Goal: Task Accomplishment & Management: Use online tool/utility

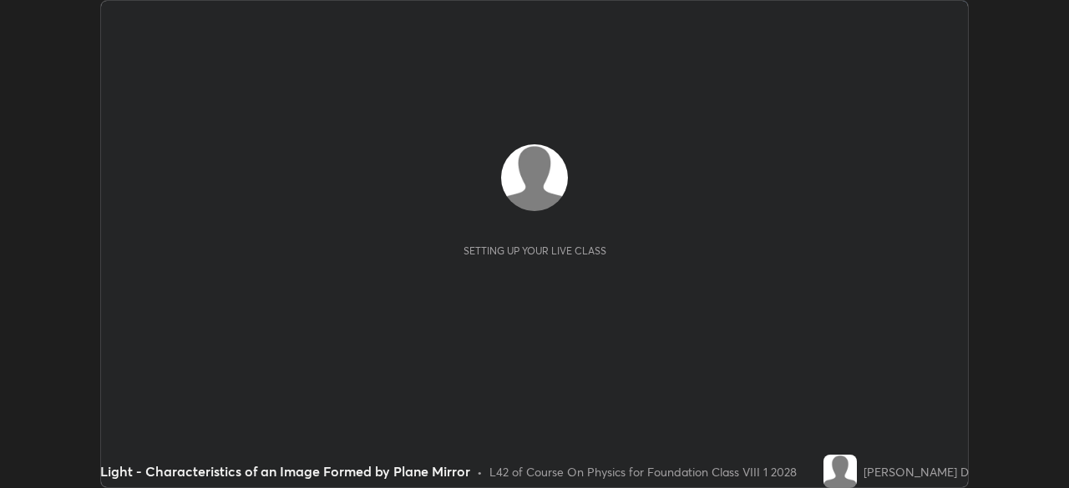
scroll to position [488, 1068]
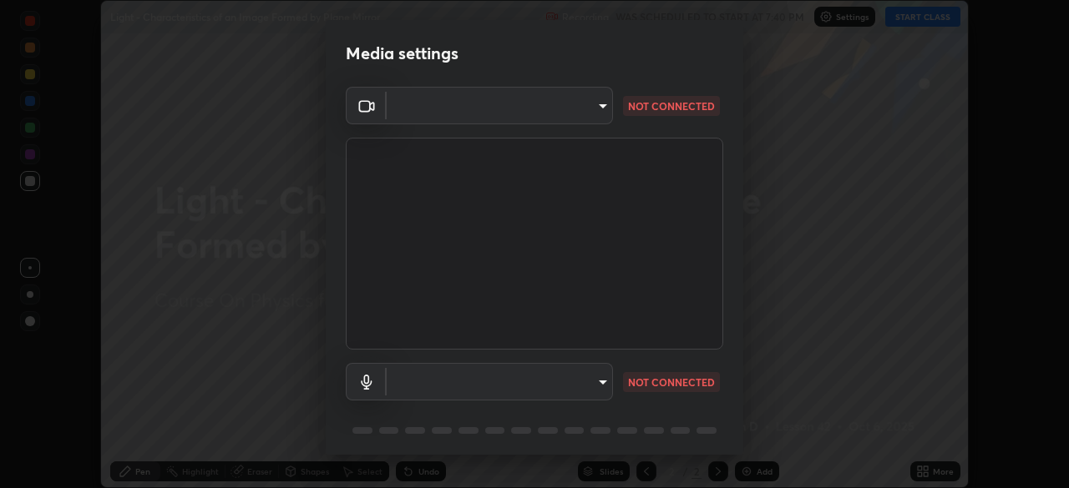
type input "1674d967bf5bfe0c65a51c96eaa310d8c5db01ba72f63f0a3a6b621615c927a6"
type input "communications"
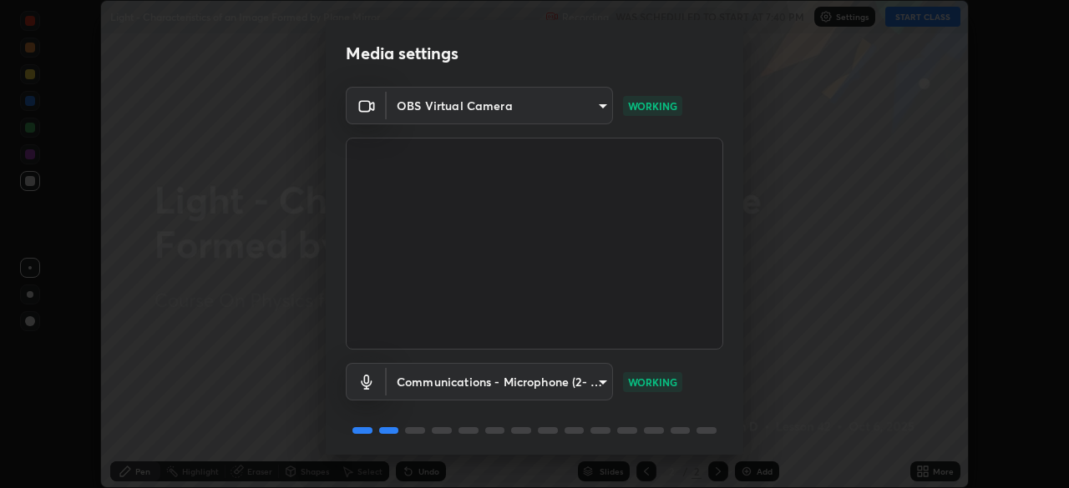
scroll to position [59, 0]
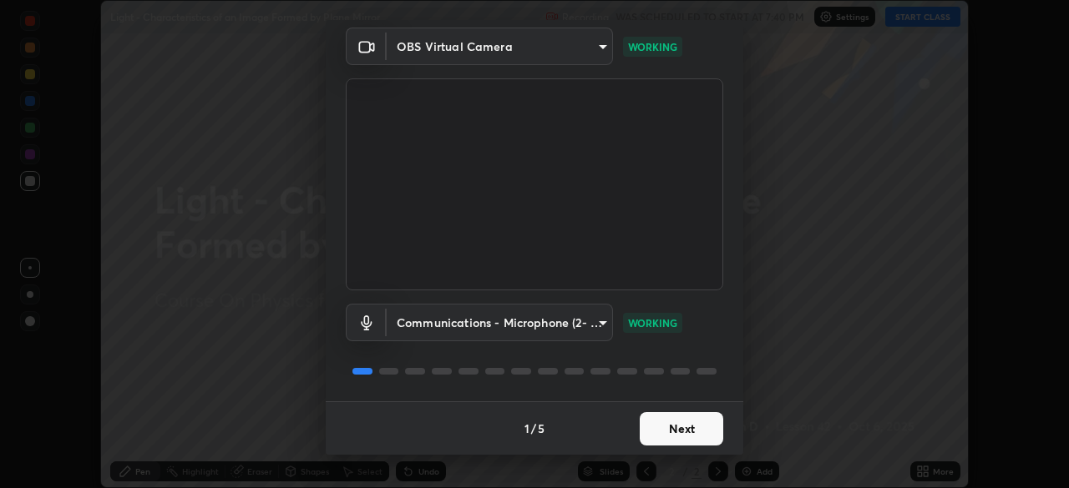
click at [669, 422] on button "Next" at bounding box center [680, 428] width 83 height 33
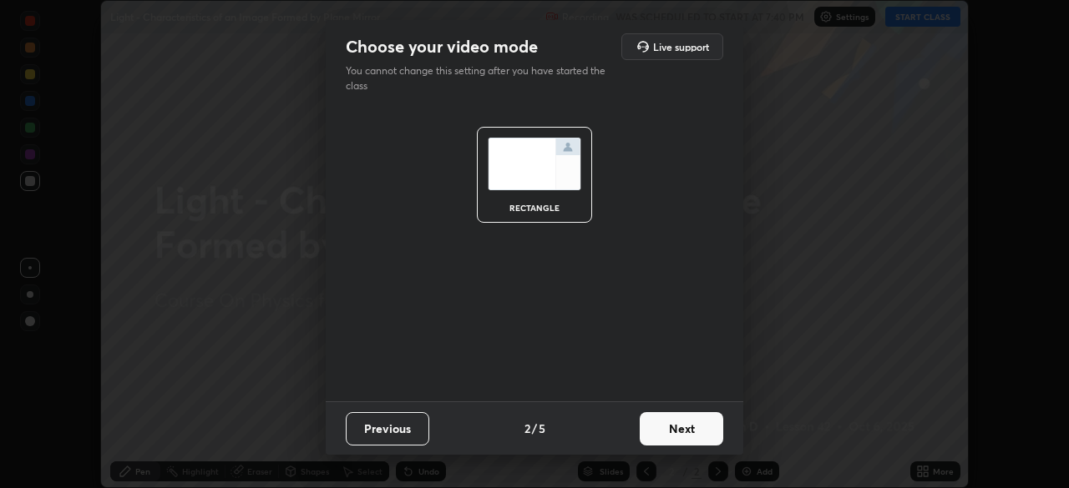
click at [680, 427] on button "Next" at bounding box center [680, 428] width 83 height 33
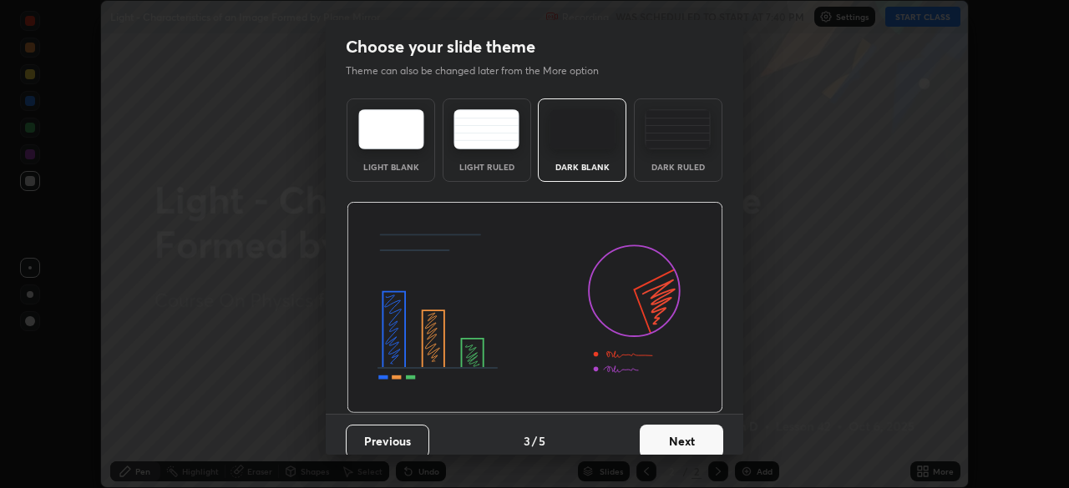
click at [687, 429] on button "Next" at bounding box center [680, 441] width 83 height 33
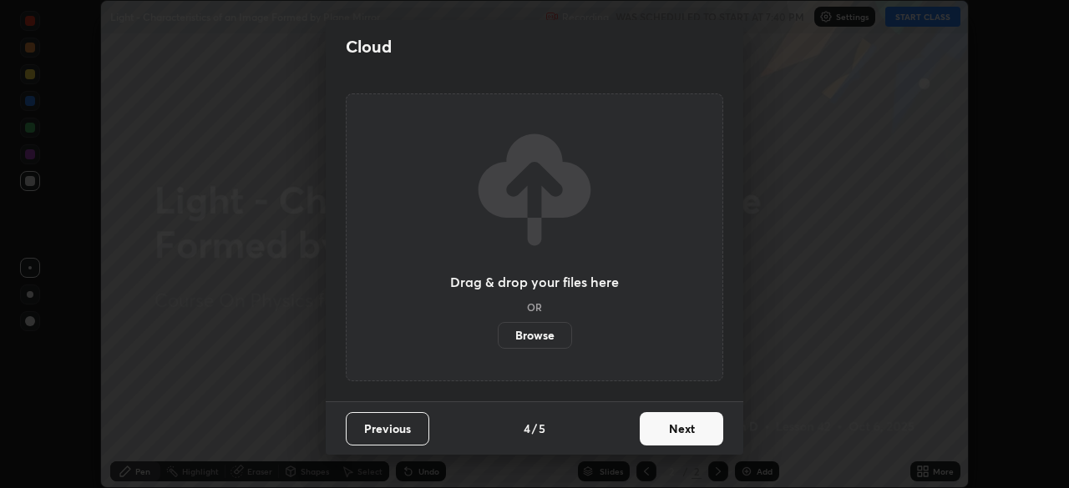
click at [686, 428] on button "Next" at bounding box center [680, 428] width 83 height 33
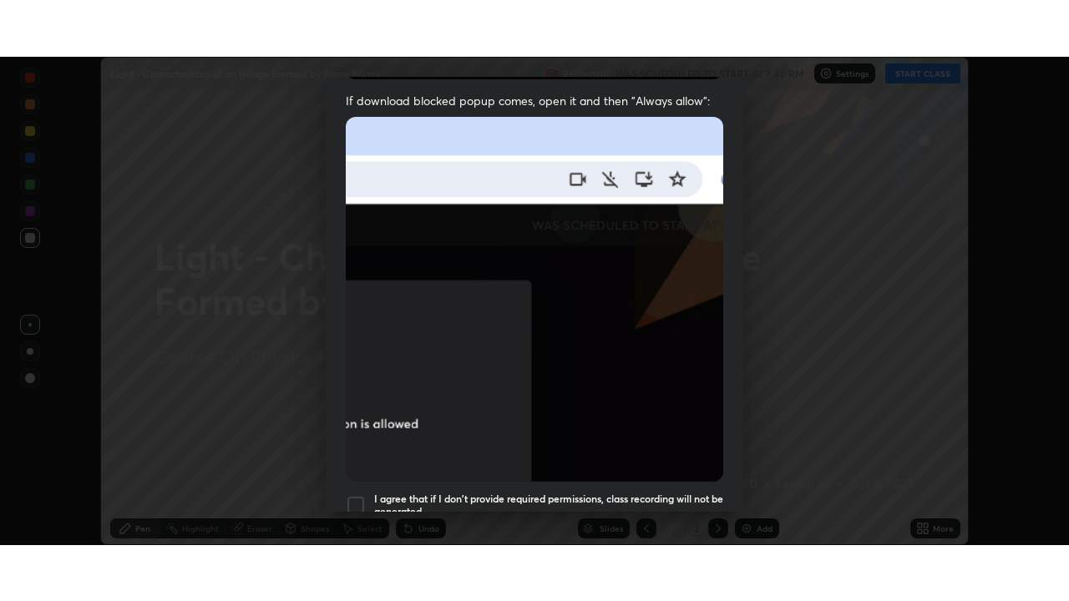
scroll to position [400, 0]
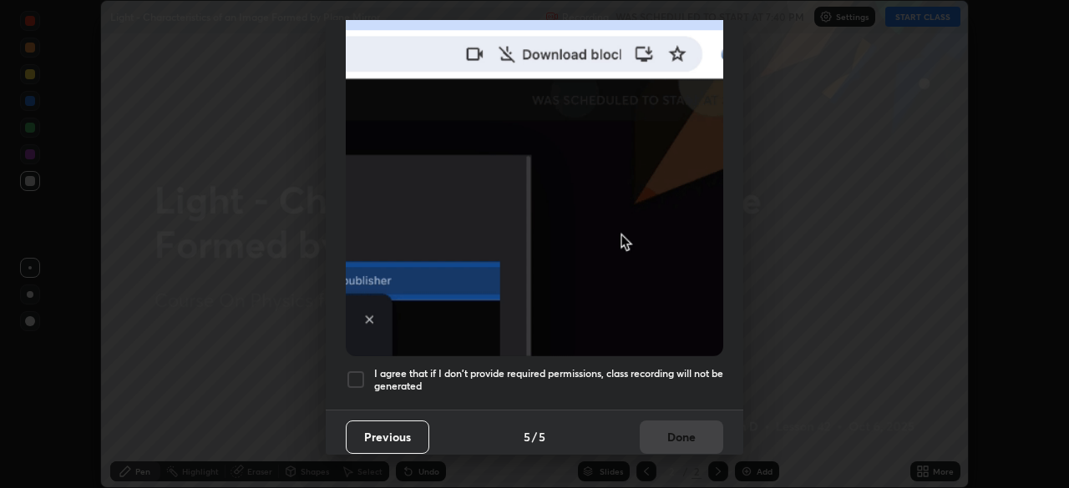
click at [358, 373] on div at bounding box center [356, 380] width 20 height 20
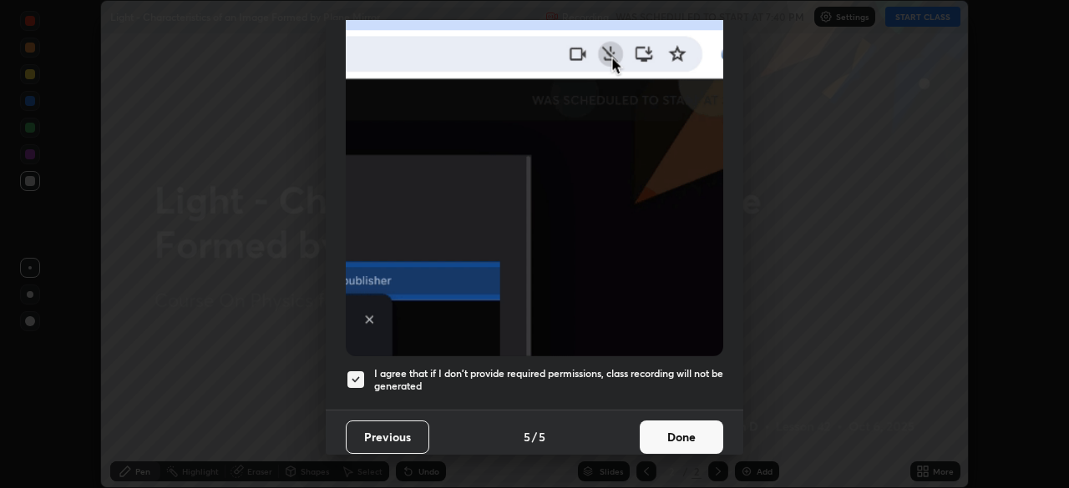
click at [674, 427] on button "Done" at bounding box center [680, 437] width 83 height 33
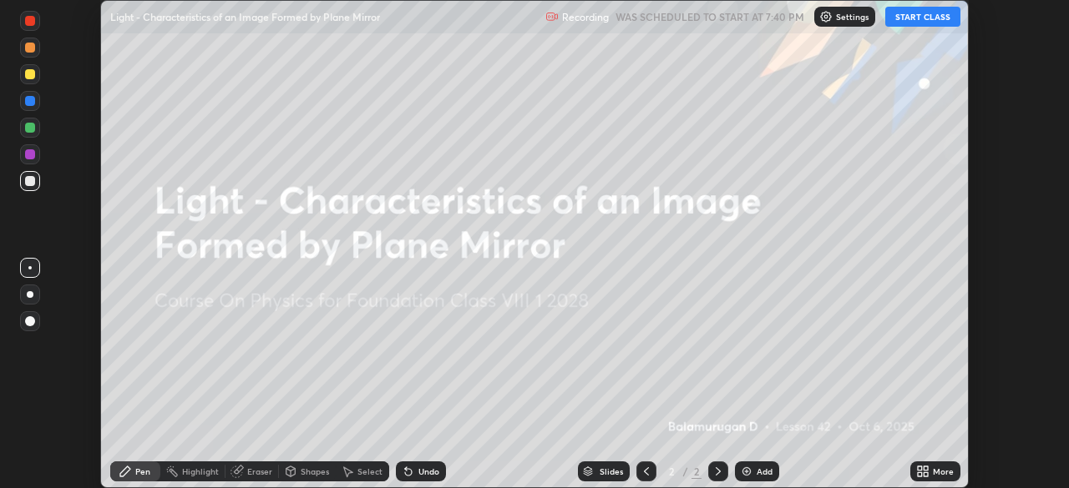
click at [945, 469] on div "More" at bounding box center [942, 471] width 21 height 8
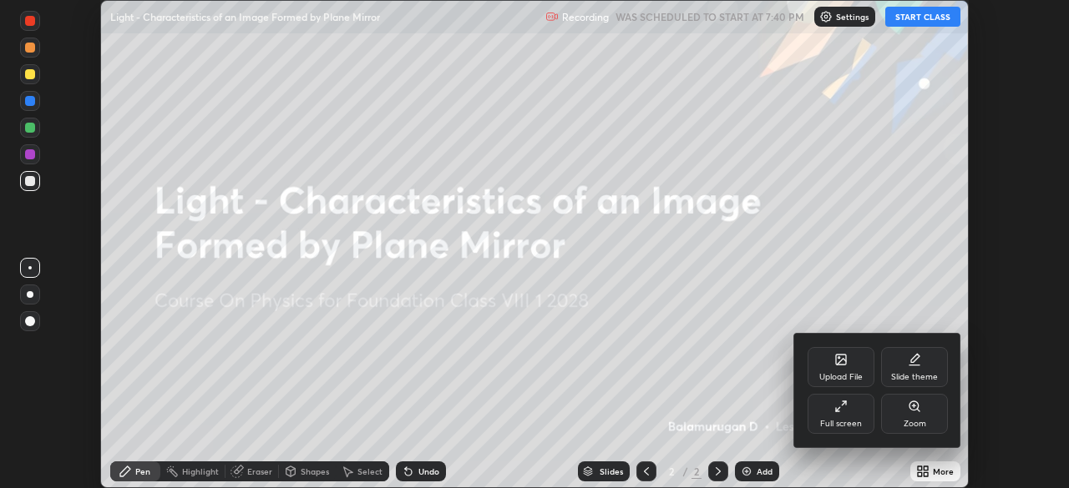
click at [856, 410] on div "Full screen" at bounding box center [840, 414] width 67 height 40
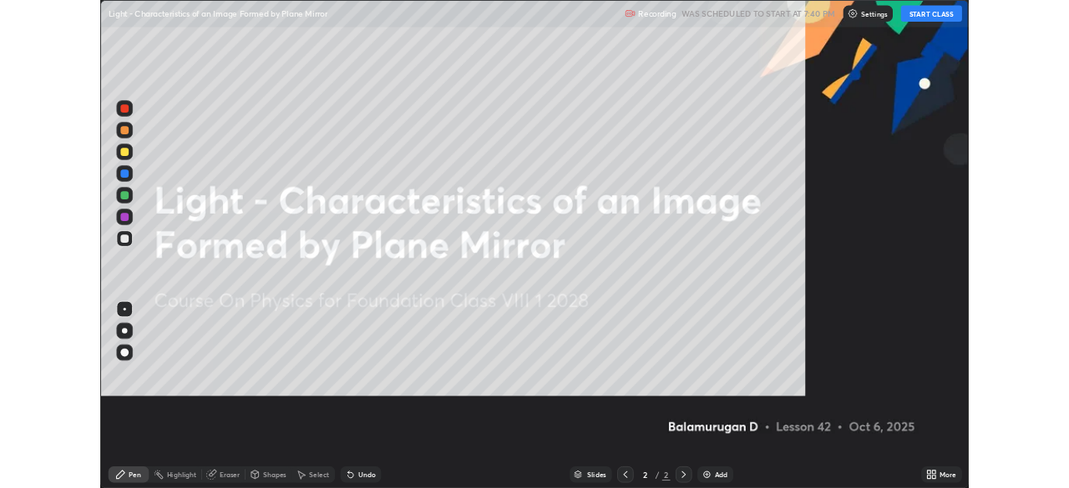
scroll to position [601, 1069]
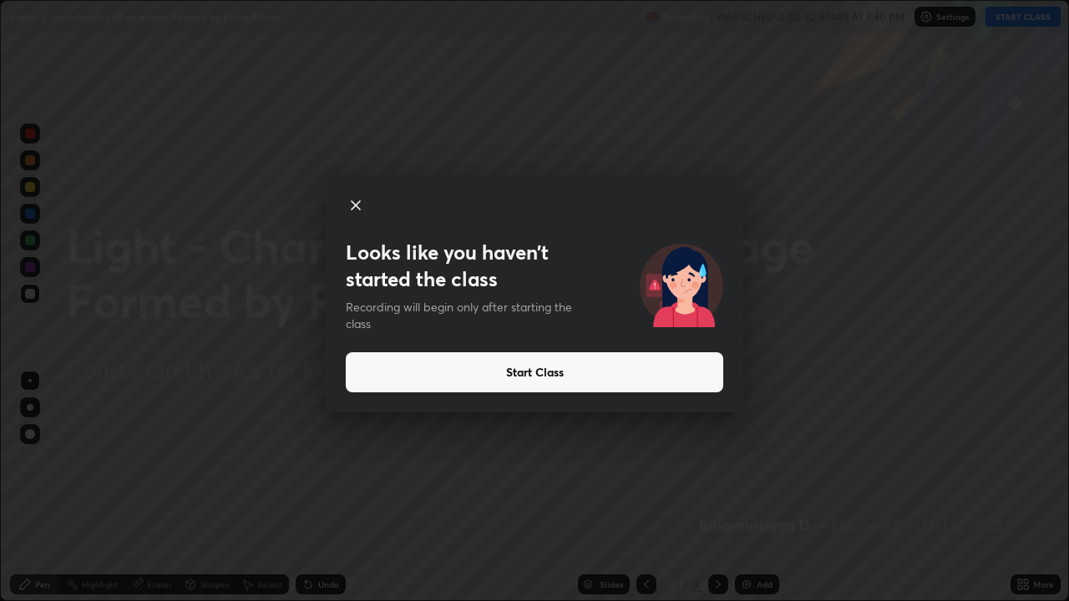
click at [354, 205] on icon at bounding box center [355, 205] width 8 height 8
click at [360, 205] on icon at bounding box center [356, 205] width 20 height 20
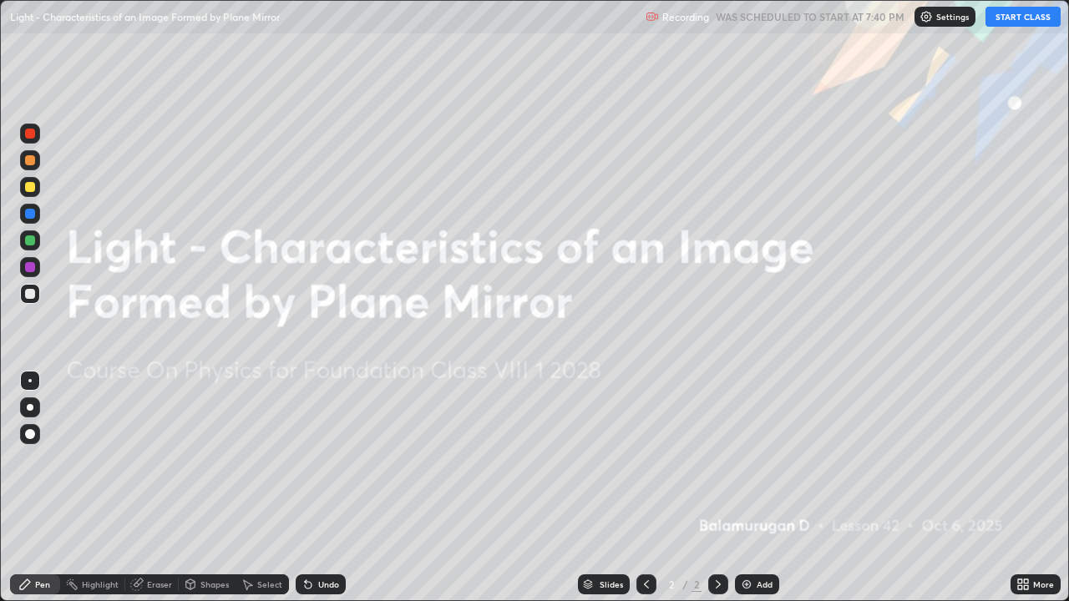
click at [1016, 18] on button "START CLASS" at bounding box center [1022, 17] width 75 height 20
click at [754, 488] on div "Add" at bounding box center [757, 584] width 44 height 20
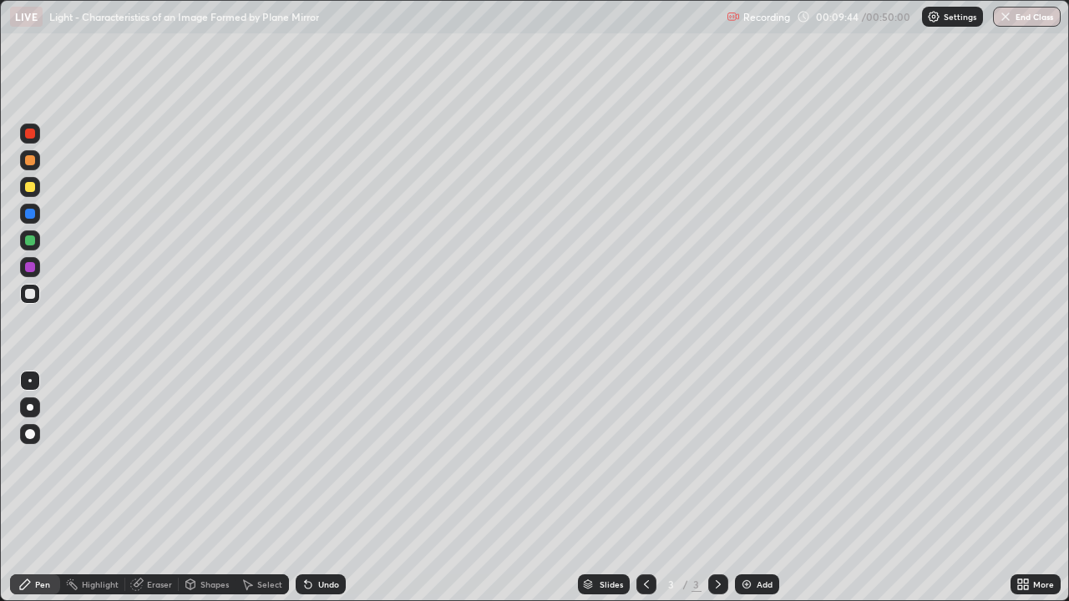
click at [22, 411] on div at bounding box center [30, 407] width 20 height 20
click at [321, 488] on div "Undo" at bounding box center [328, 584] width 21 height 8
click at [758, 488] on div "Add" at bounding box center [764, 584] width 16 height 8
click at [197, 488] on div "Shapes" at bounding box center [207, 584] width 57 height 20
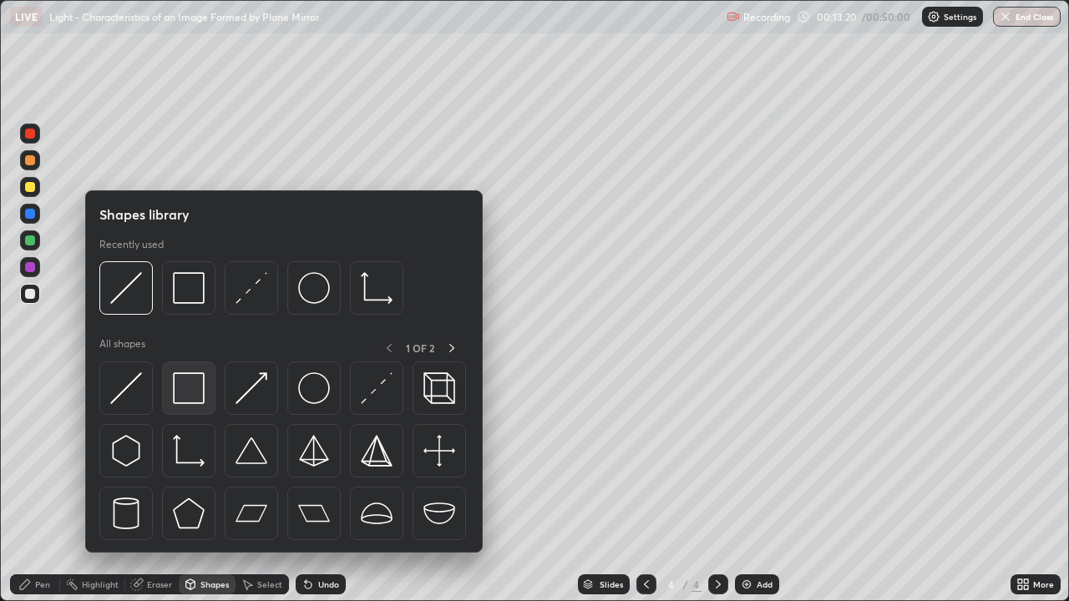
click at [173, 386] on div at bounding box center [188, 387] width 53 height 53
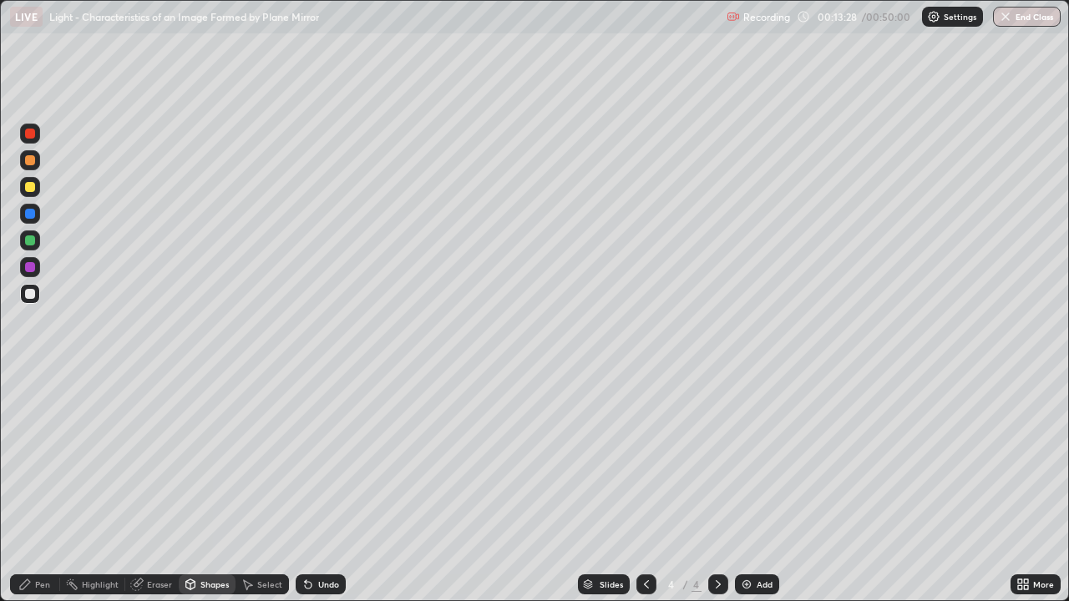
click at [196, 488] on div "Shapes" at bounding box center [207, 584] width 57 height 20
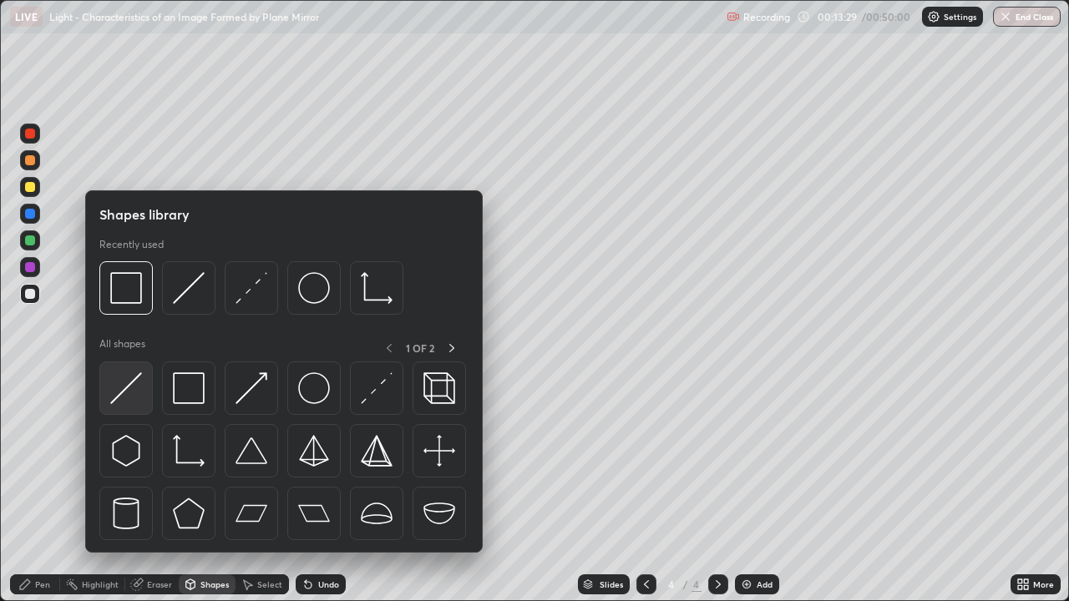
click at [128, 387] on img at bounding box center [126, 388] width 32 height 32
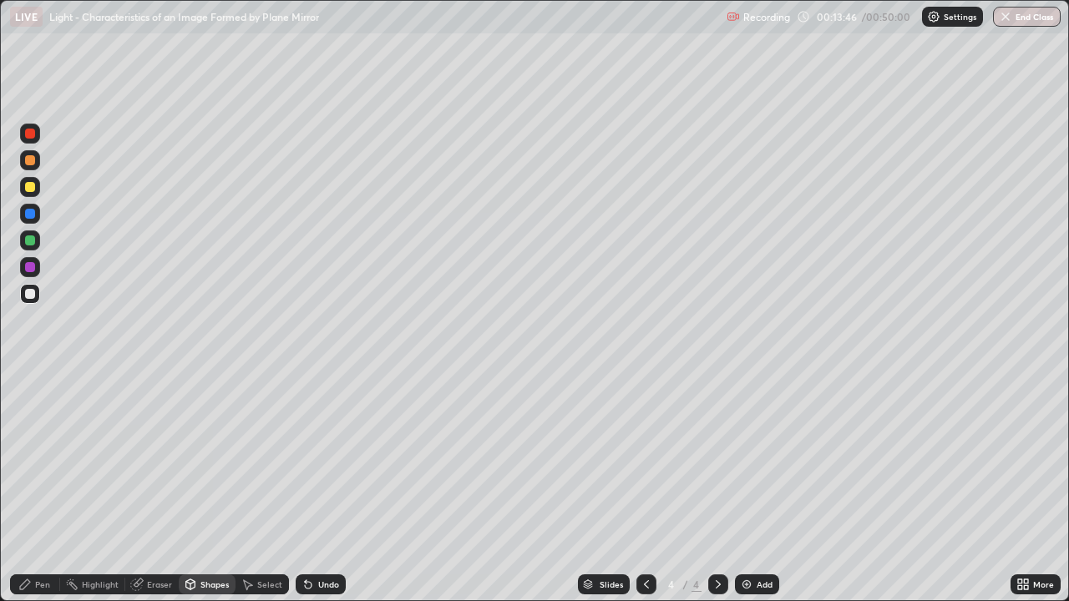
click at [28, 187] on div at bounding box center [30, 187] width 10 height 10
click at [33, 488] on div "Pen" at bounding box center [35, 584] width 50 height 20
click at [315, 488] on div "Undo" at bounding box center [321, 584] width 50 height 20
click at [320, 488] on div "Undo" at bounding box center [321, 584] width 50 height 20
click at [321, 488] on div "Undo" at bounding box center [321, 584] width 50 height 20
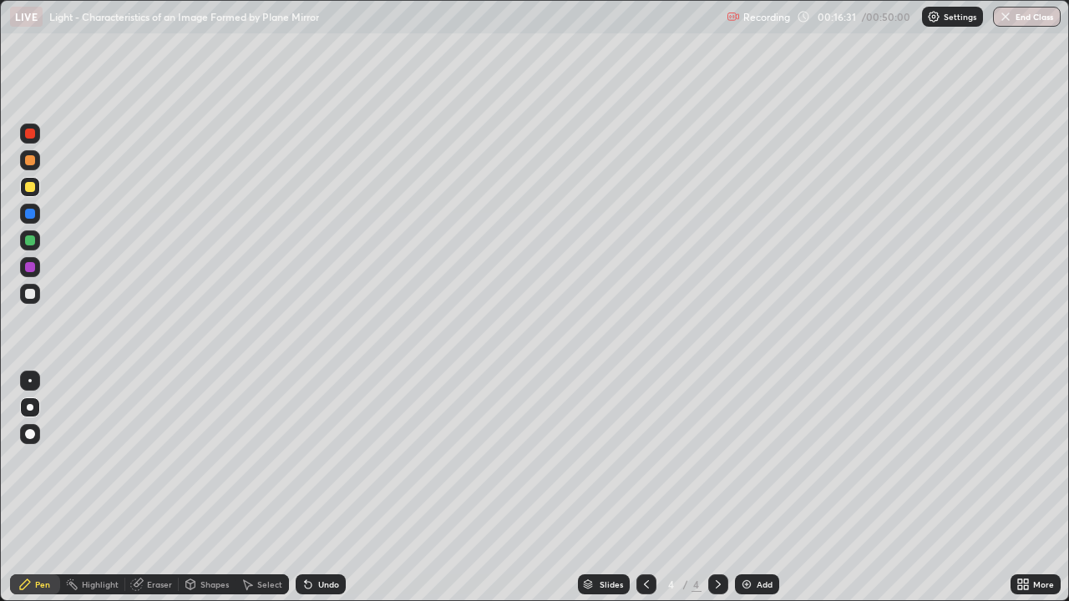
click at [321, 488] on div "Undo" at bounding box center [321, 584] width 50 height 20
click at [315, 488] on div "Undo" at bounding box center [321, 584] width 50 height 20
click at [317, 488] on div "Undo" at bounding box center [321, 584] width 50 height 20
click at [324, 488] on div "Undo" at bounding box center [328, 584] width 21 height 8
click at [752, 488] on div "Add" at bounding box center [757, 584] width 44 height 20
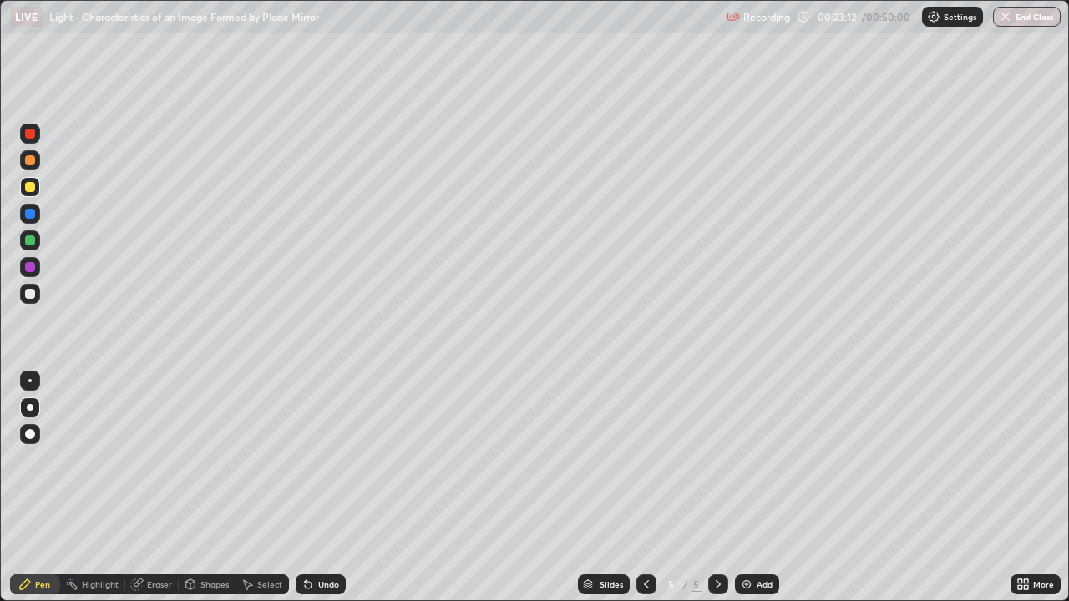
click at [331, 488] on div "Undo" at bounding box center [321, 584] width 50 height 20
click at [329, 488] on div "Undo" at bounding box center [328, 584] width 21 height 8
click at [29, 243] on div at bounding box center [30, 240] width 10 height 10
click at [28, 294] on div at bounding box center [30, 294] width 10 height 10
click at [27, 212] on div at bounding box center [30, 214] width 10 height 10
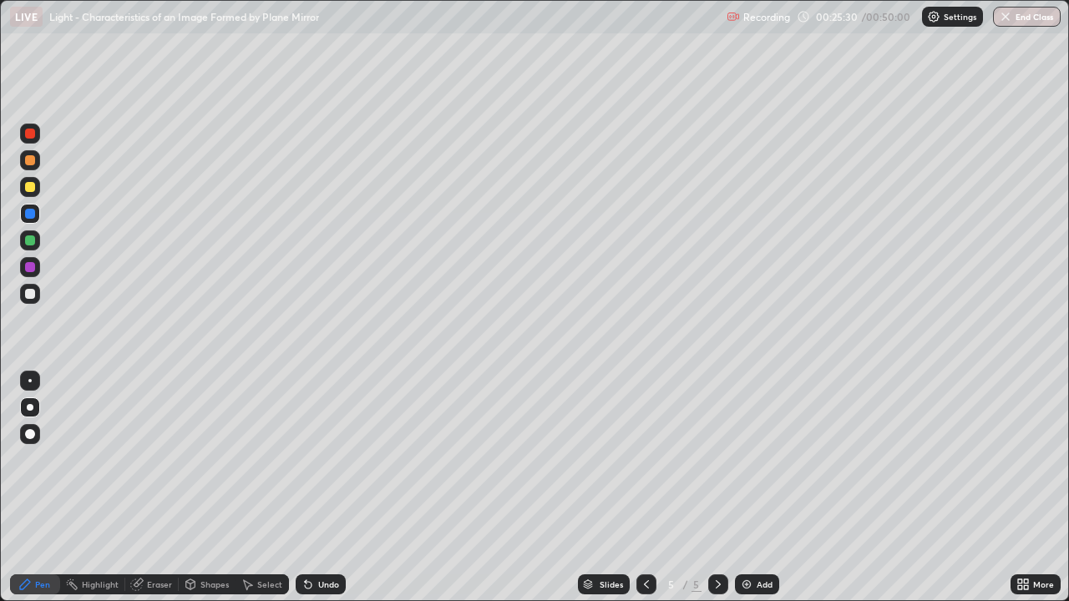
click at [28, 186] on div at bounding box center [30, 187] width 10 height 10
click at [26, 237] on div at bounding box center [30, 240] width 10 height 10
click at [25, 265] on div at bounding box center [30, 267] width 10 height 10
click at [27, 161] on div at bounding box center [30, 160] width 10 height 10
click at [27, 269] on div at bounding box center [30, 267] width 10 height 10
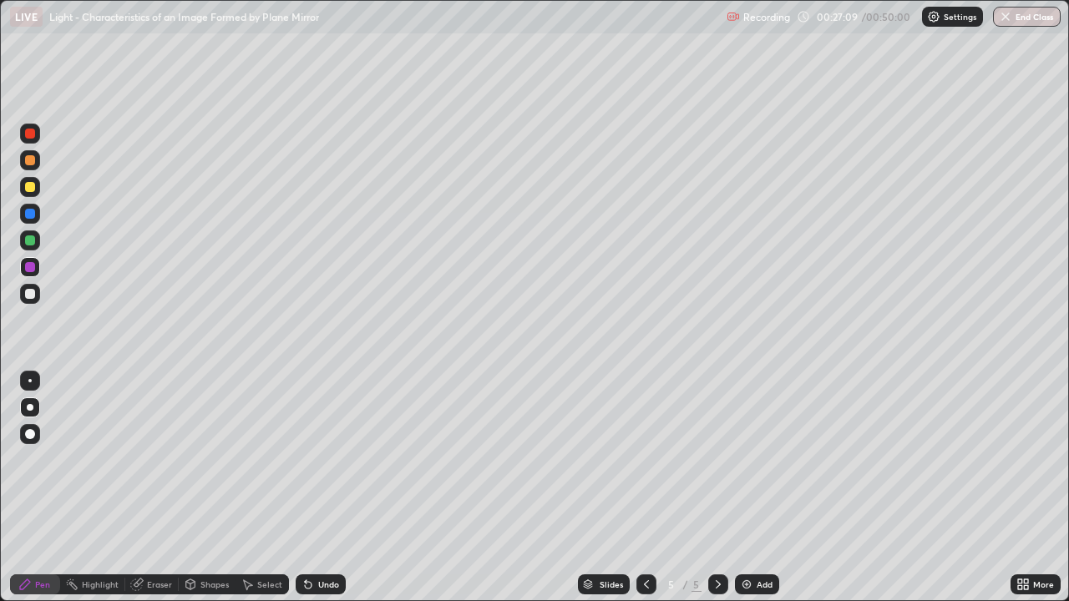
click at [26, 161] on div at bounding box center [30, 160] width 10 height 10
click at [23, 240] on div at bounding box center [30, 240] width 20 height 20
click at [25, 185] on div at bounding box center [30, 187] width 10 height 10
click at [321, 488] on div "Undo" at bounding box center [328, 584] width 21 height 8
click at [318, 488] on div "Undo" at bounding box center [328, 584] width 21 height 8
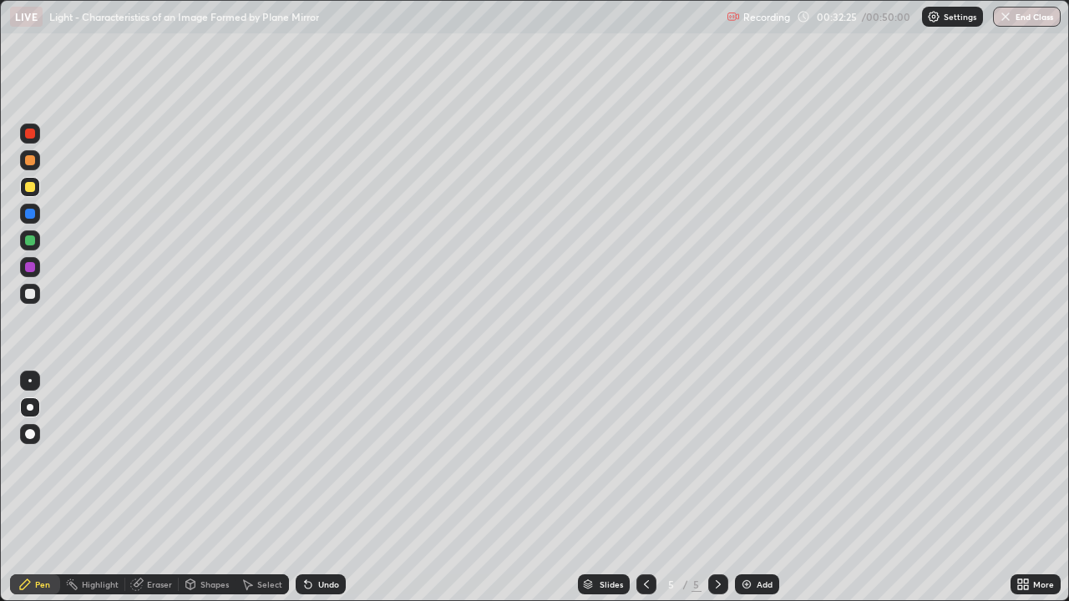
click at [317, 488] on div "Undo" at bounding box center [321, 584] width 50 height 20
click at [321, 488] on div "Undo" at bounding box center [321, 584] width 50 height 20
click at [327, 488] on div "Undo" at bounding box center [328, 584] width 21 height 8
click at [314, 488] on div "Undo" at bounding box center [321, 584] width 50 height 20
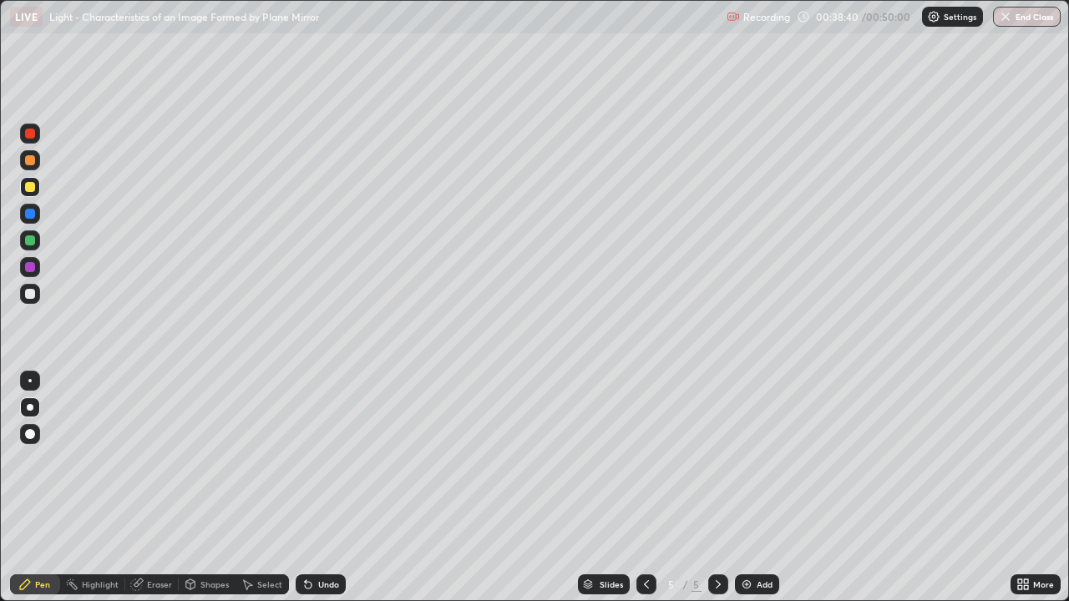
click at [750, 488] on div "Add" at bounding box center [757, 584] width 44 height 20
click at [1030, 18] on button "End Class" at bounding box center [1027, 17] width 66 height 20
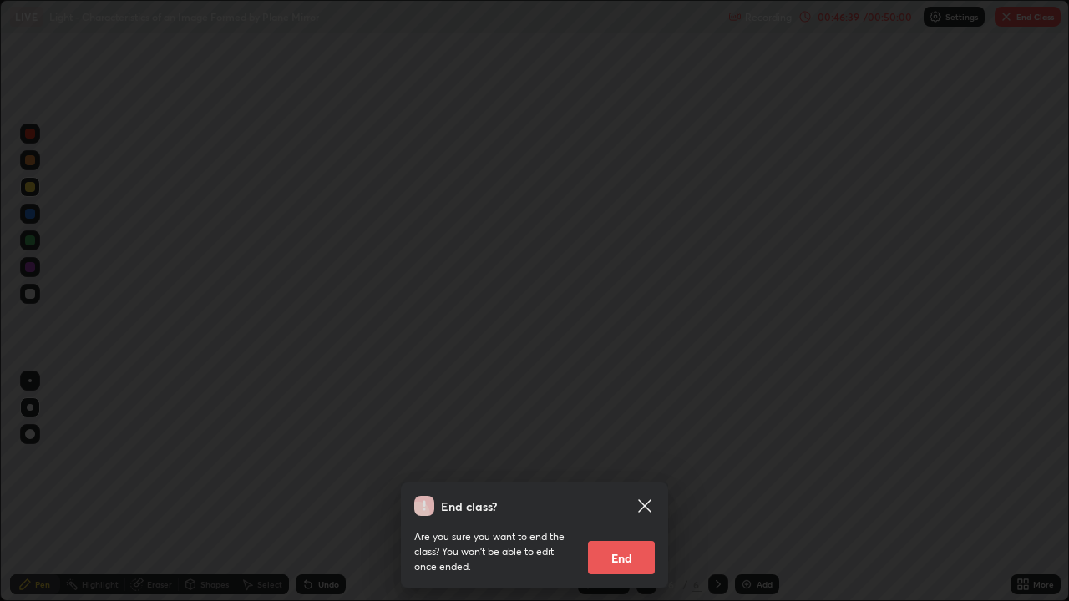
click at [635, 488] on button "End" at bounding box center [621, 557] width 67 height 33
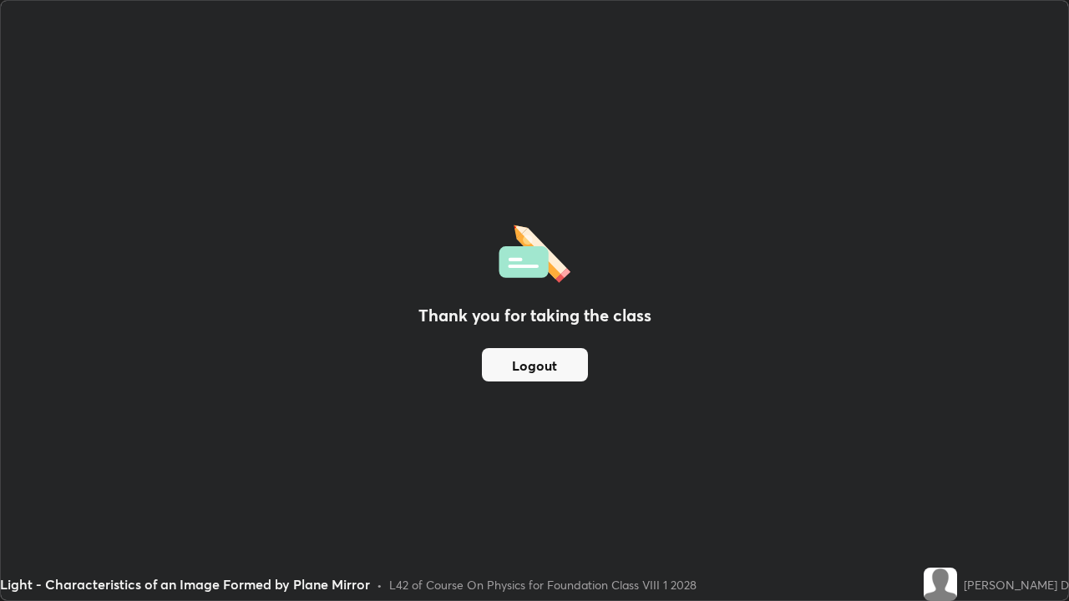
click at [754, 290] on div "Thank you for taking the class Logout" at bounding box center [534, 300] width 1067 height 599
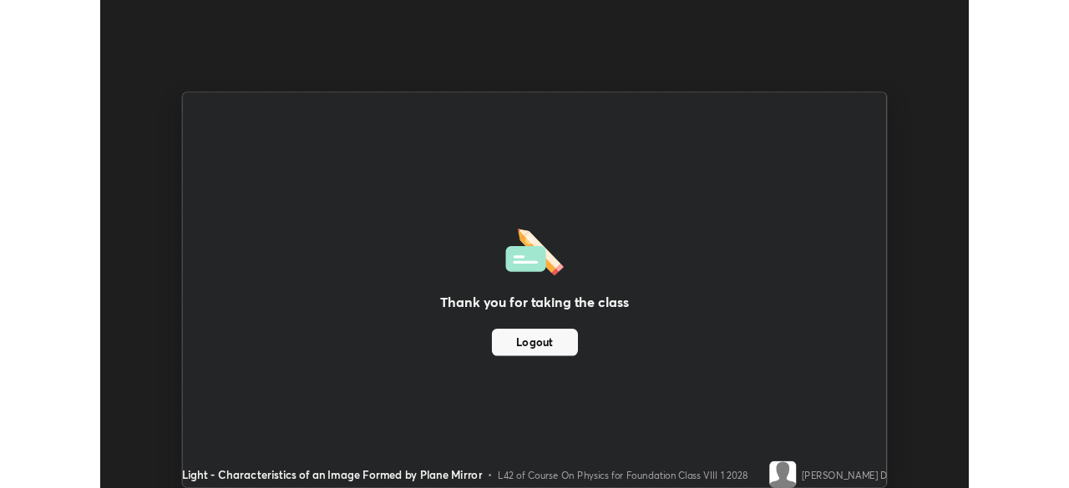
scroll to position [82992, 82412]
